Goal: Information Seeking & Learning: Learn about a topic

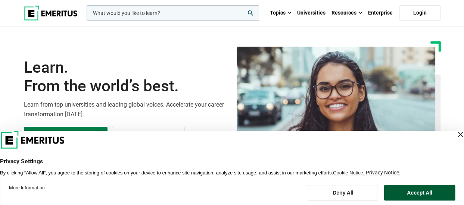
click at [414, 191] on button "Accept All" at bounding box center [419, 193] width 71 height 16
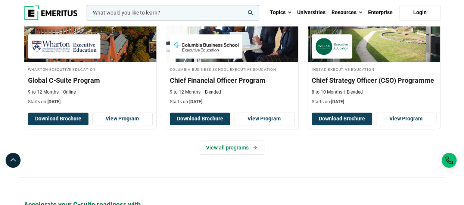
scroll to position [299, 0]
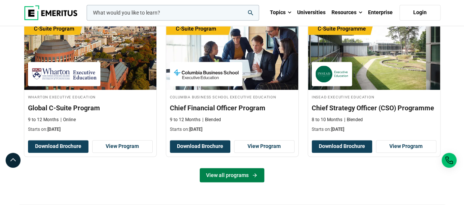
click at [233, 173] on link "View all programs" at bounding box center [232, 175] width 65 height 14
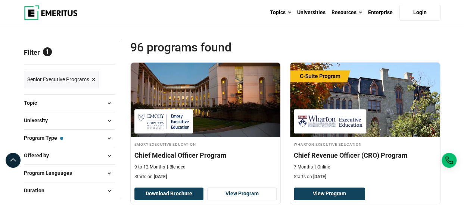
click at [81, 137] on button "Program Type — Senior Executive Programs" at bounding box center [69, 138] width 91 height 11
click at [108, 138] on span at bounding box center [109, 138] width 11 height 11
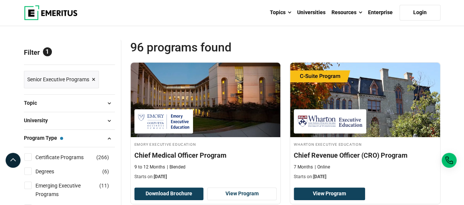
click at [28, 154] on input "Certificate Programs ( 266 )" at bounding box center [27, 156] width 7 height 7
checkbox input "true"
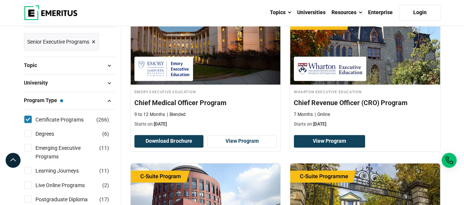
scroll to position [149, 0]
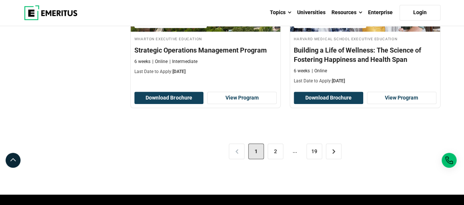
scroll to position [1643, 0]
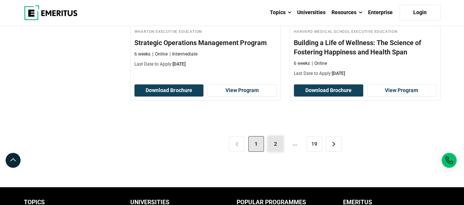
click at [279, 142] on link "2" at bounding box center [276, 144] width 16 height 16
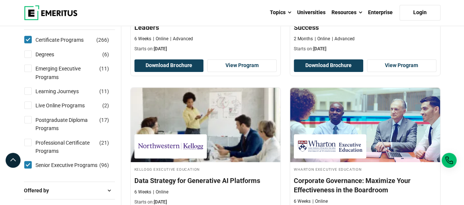
scroll to position [224, 0]
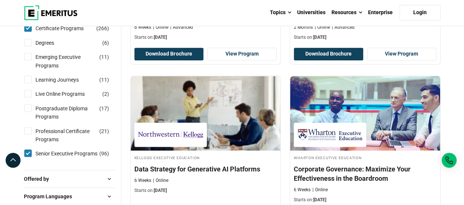
click at [27, 80] on input "Learning Journeys ( 11 )" at bounding box center [27, 79] width 7 height 7
checkbox input "true"
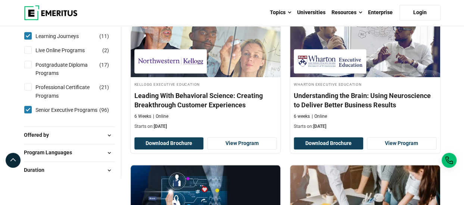
scroll to position [336, 0]
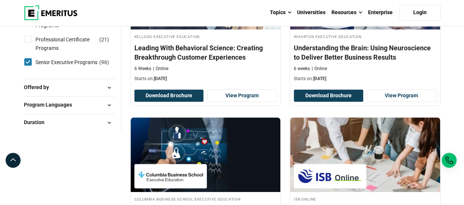
click at [67, 108] on button "Program Languages" at bounding box center [69, 105] width 91 height 11
click at [40, 124] on link "English" at bounding box center [51, 124] width 32 height 8
checkbox input "true"
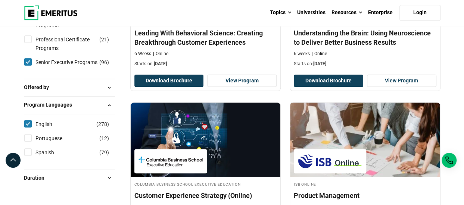
click at [81, 90] on button "Offered by" at bounding box center [69, 87] width 91 height 11
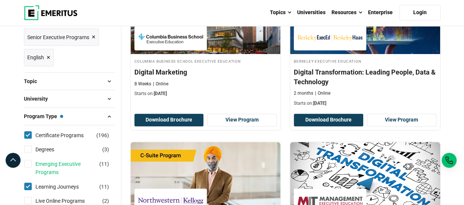
scroll to position [149, 0]
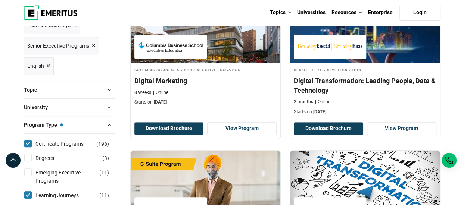
click at [72, 106] on button "University" at bounding box center [69, 107] width 91 height 11
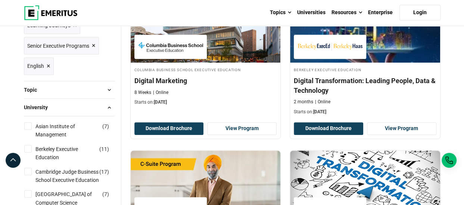
click at [78, 89] on button "Topic" at bounding box center [69, 89] width 91 height 11
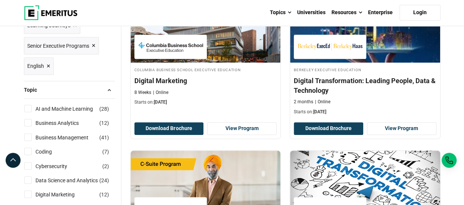
click at [29, 153] on input "Coding ( 7 )" at bounding box center [27, 151] width 7 height 7
checkbox input "true"
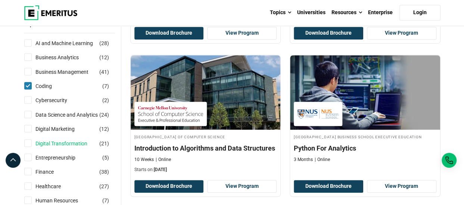
scroll to position [224, 0]
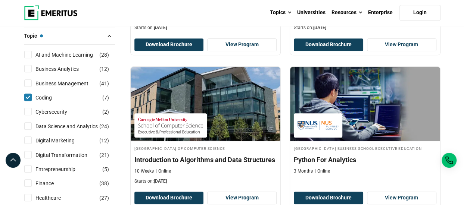
click at [30, 126] on input "Data Science and Analytics ( 24 )" at bounding box center [27, 125] width 7 height 7
checkbox input "true"
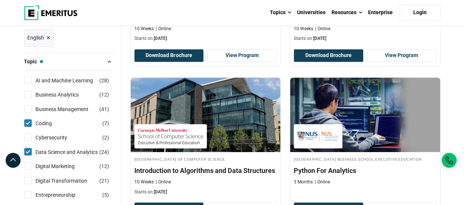
scroll to position [187, 0]
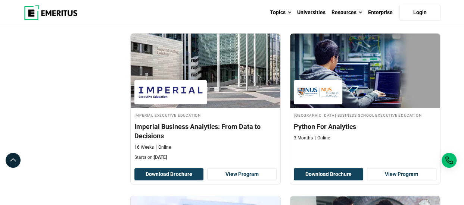
scroll to position [1382, 0]
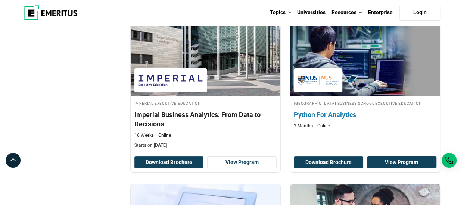
click at [387, 158] on link "View Program" at bounding box center [401, 162] width 69 height 13
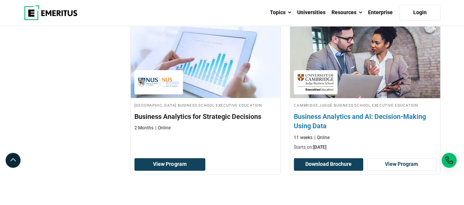
scroll to position [1568, 0]
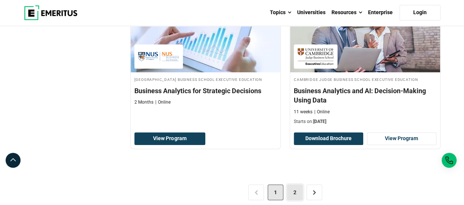
click at [297, 190] on link "2" at bounding box center [295, 193] width 16 height 16
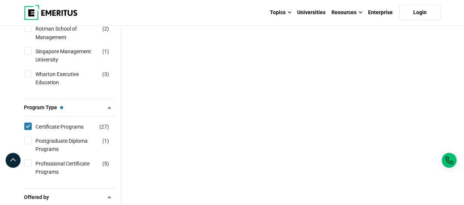
scroll to position [821, 0]
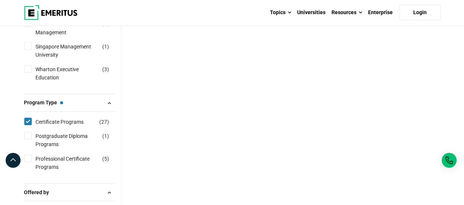
click at [28, 162] on input "Professional Certificate Programs ( 5 )" at bounding box center [27, 158] width 7 height 7
checkbox input "true"
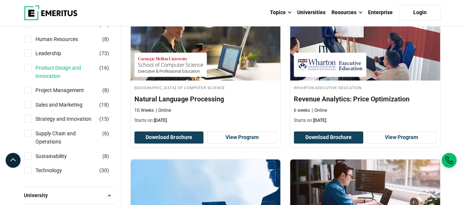
scroll to position [448, 0]
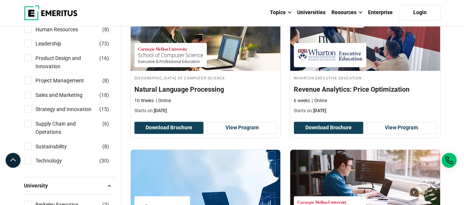
click at [27, 157] on input "Technology ( 30 )" at bounding box center [27, 160] width 7 height 7
checkbox input "true"
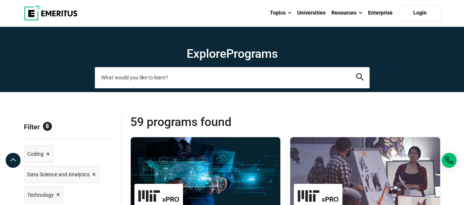
click at [133, 77] on input "search-page" at bounding box center [232, 77] width 275 height 21
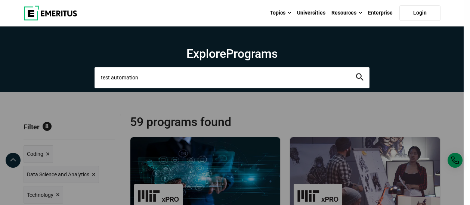
type input "test automation"
click at [356, 74] on button "search" at bounding box center [359, 78] width 7 height 9
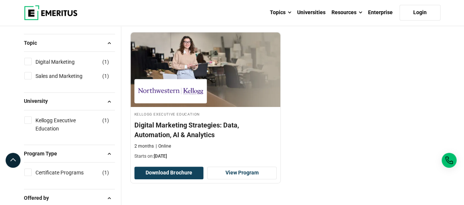
scroll to position [112, 0]
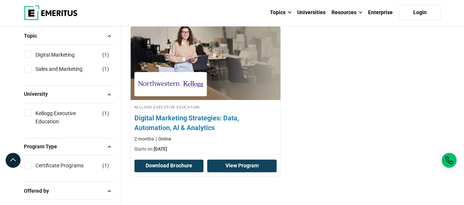
click at [231, 167] on link "View Program" at bounding box center [241, 166] width 69 height 13
